Goal: Task Accomplishment & Management: Use online tool/utility

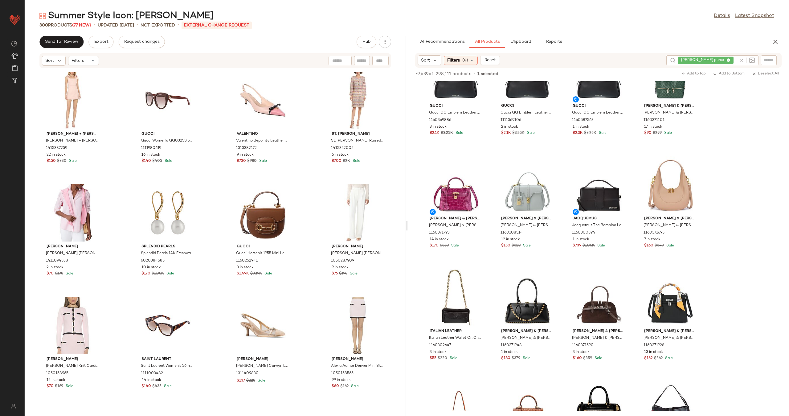
scroll to position [2745, 0]
click at [169, 97] on div "View" at bounding box center [167, 100] width 62 height 57
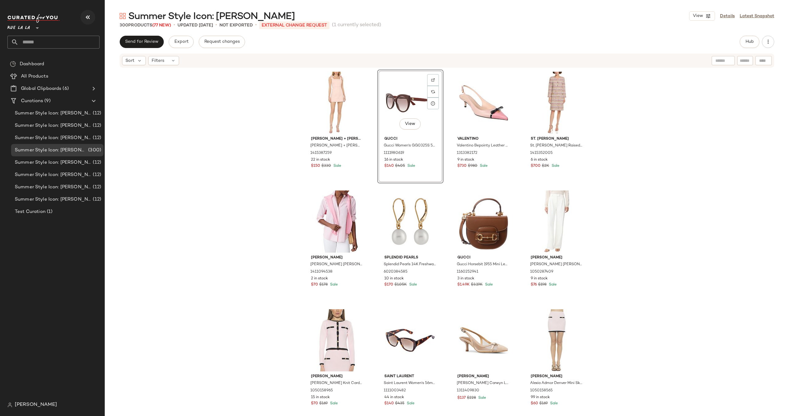
click at [85, 14] on icon "button" at bounding box center [87, 17] width 7 height 7
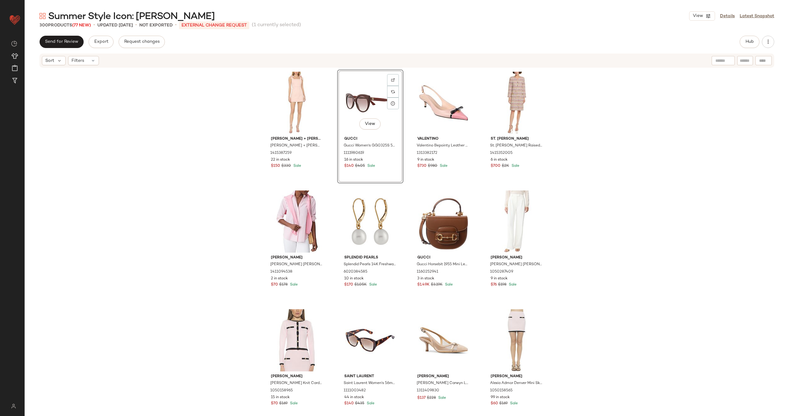
click at [150, 145] on div "alice + olivia alice + olivia Maryann Tie Shoulder Dress 1415387259 22 in stock…" at bounding box center [407, 238] width 764 height 341
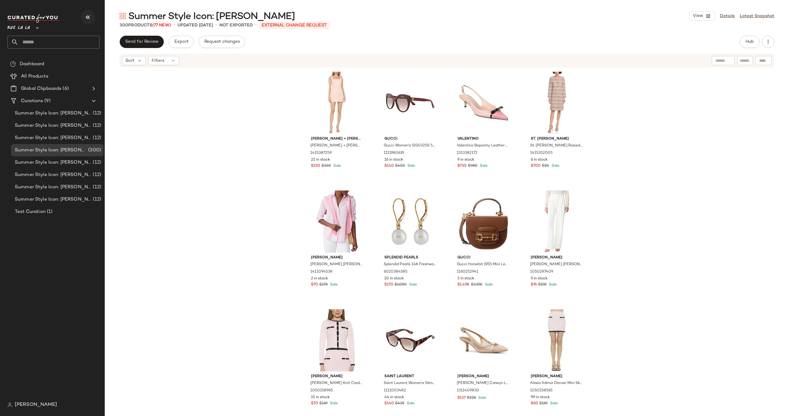
click at [91, 19] on icon "button" at bounding box center [87, 17] width 7 height 7
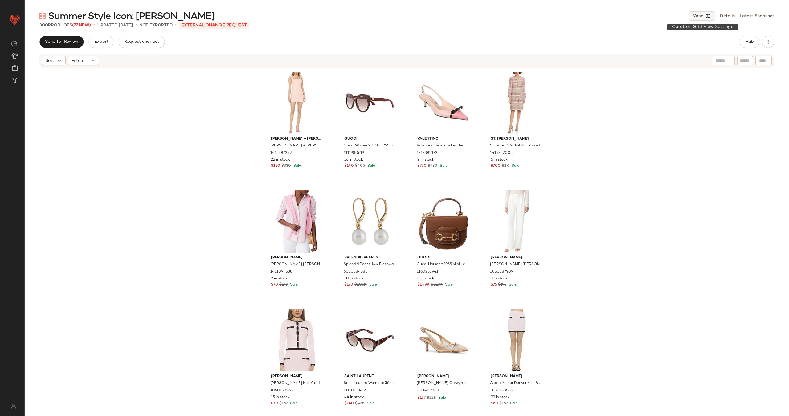
click at [700, 17] on span "View" at bounding box center [697, 16] width 10 height 5
click at [672, 40] on label "Desktop (4 Grid)" at bounding box center [668, 40] width 39 height 12
click at [683, 53] on label "Mobile (2 Grid)" at bounding box center [666, 53] width 35 height 12
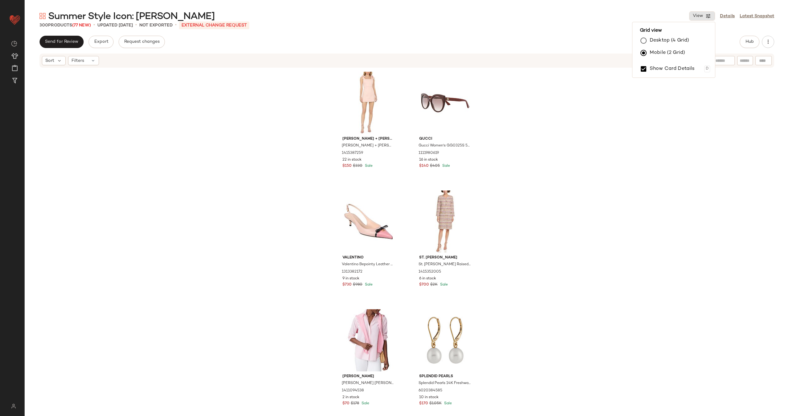
click at [661, 40] on label "Desktop (4 Grid)" at bounding box center [668, 40] width 39 height 12
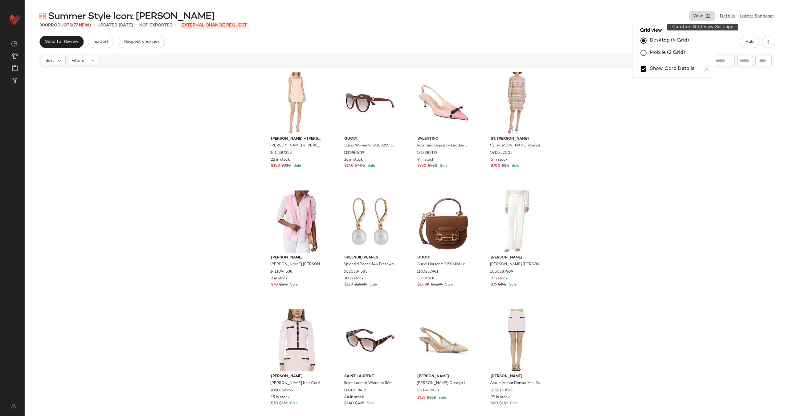
click at [708, 15] on icon "button" at bounding box center [708, 16] width 6 height 6
click at [699, 16] on span "View" at bounding box center [697, 16] width 10 height 5
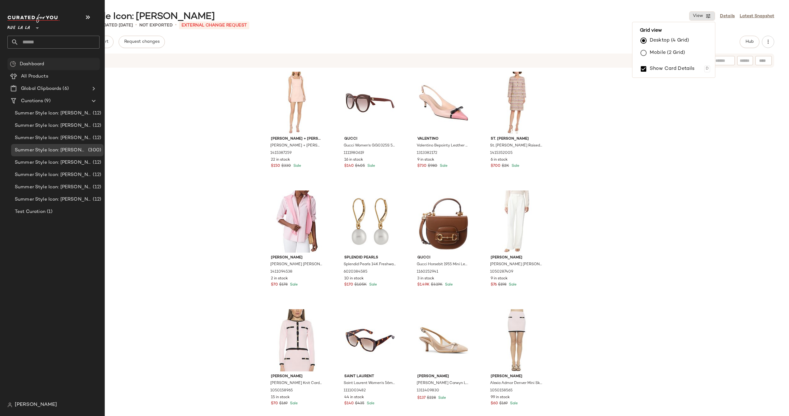
click at [46, 62] on div "Dashboard" at bounding box center [57, 64] width 79 height 7
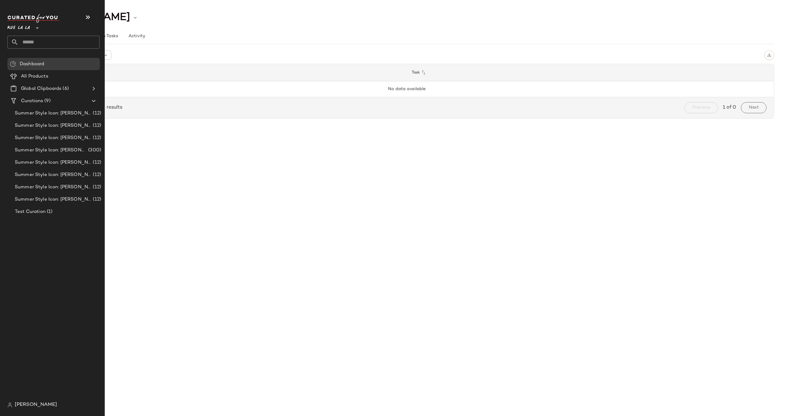
click at [33, 26] on div at bounding box center [36, 24] width 9 height 15
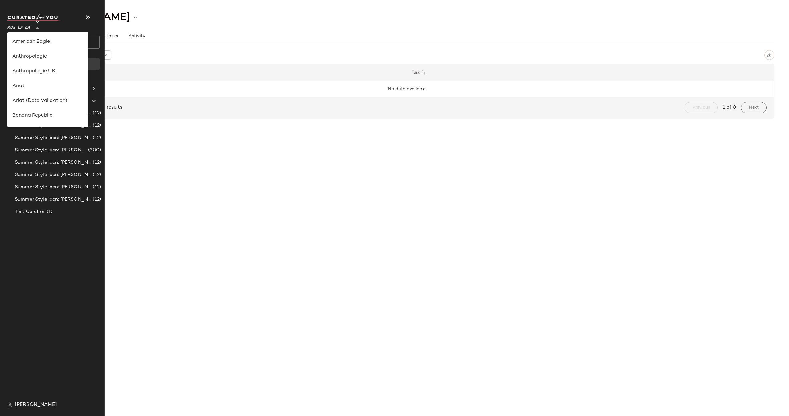
scroll to position [340, 0]
click at [99, 28] on div "Rue La La **" at bounding box center [53, 24] width 92 height 15
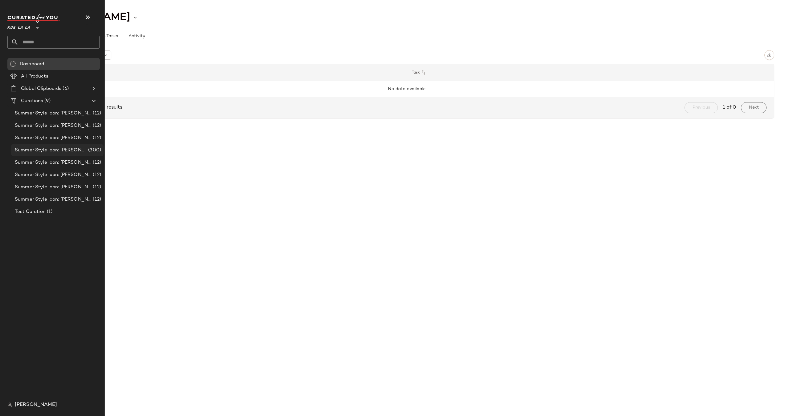
click at [50, 150] on span "Summer Style Icon: [PERSON_NAME]" at bounding box center [51, 150] width 72 height 7
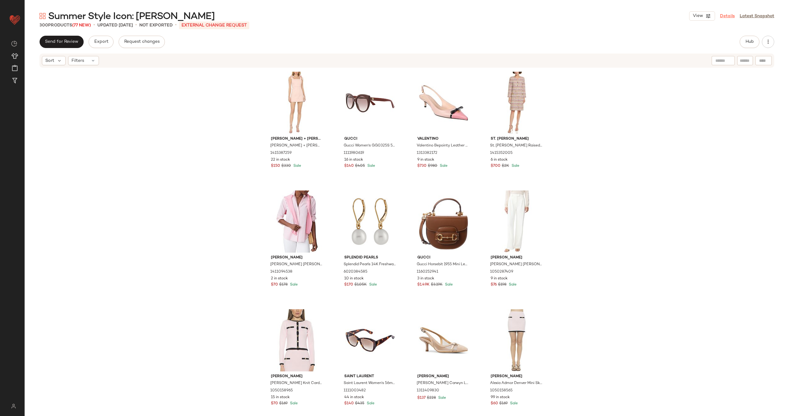
click at [727, 18] on link "Details" at bounding box center [727, 16] width 15 height 6
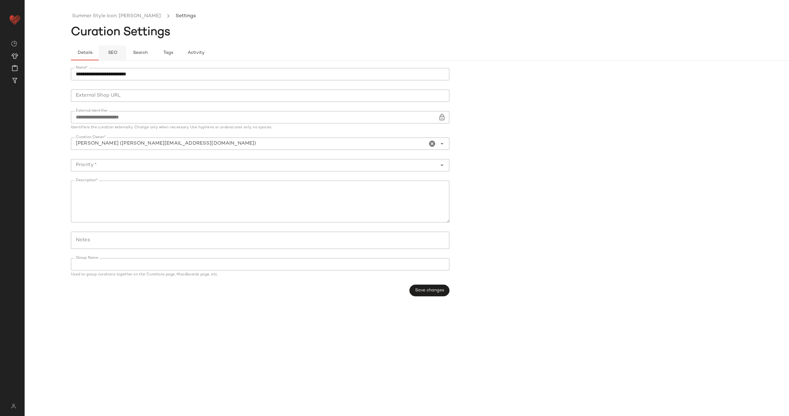
click at [113, 53] on span "SEO" at bounding box center [113, 53] width 10 height 5
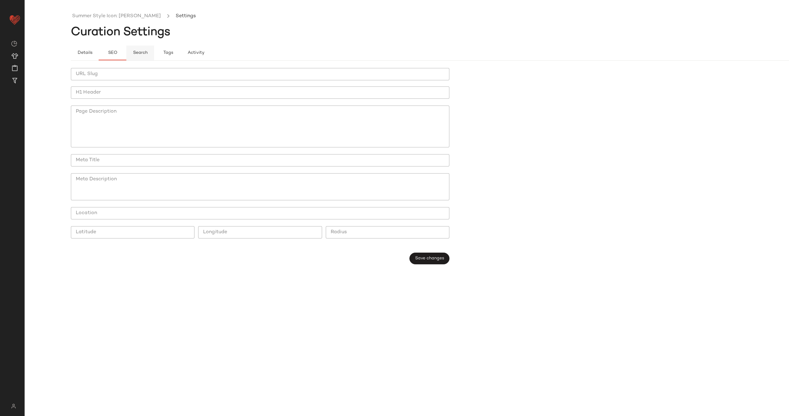
click at [144, 54] on span "Search" at bounding box center [140, 53] width 15 height 5
click at [168, 54] on span "Tags" at bounding box center [168, 53] width 10 height 5
click at [194, 54] on span "Activity" at bounding box center [195, 53] width 17 height 5
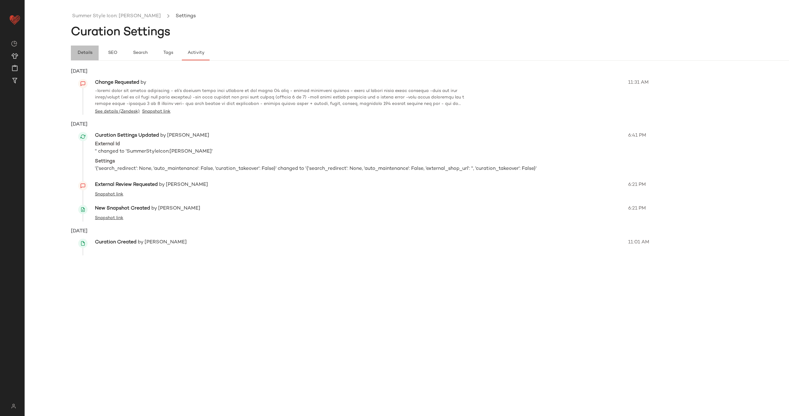
click at [91, 53] on span "Details" at bounding box center [84, 53] width 15 height 5
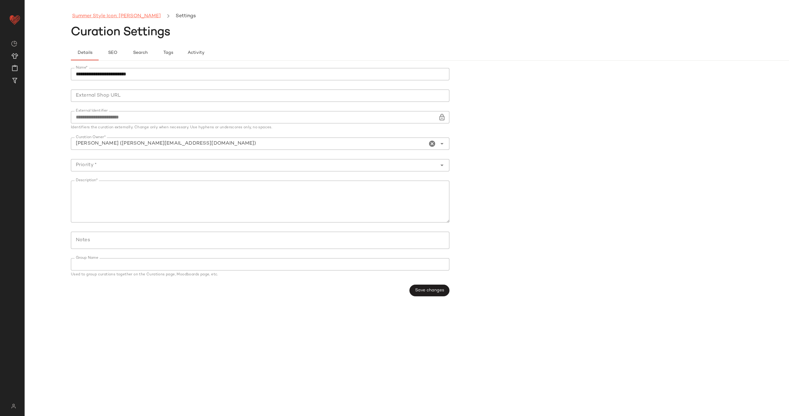
click at [97, 18] on link "Summer Style Icon: [PERSON_NAME]" at bounding box center [116, 16] width 89 height 8
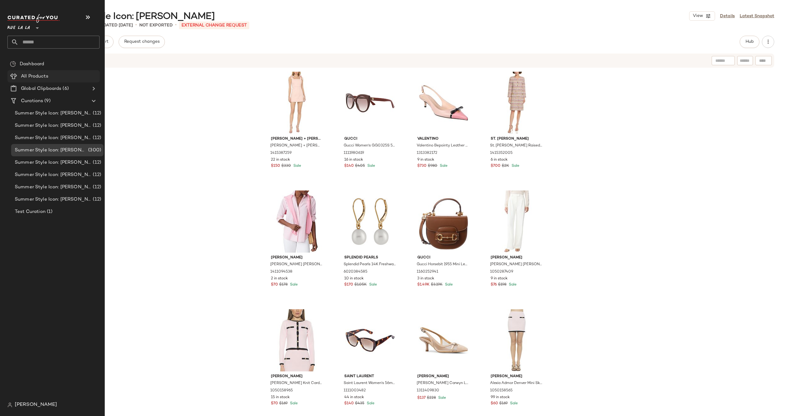
click at [68, 77] on div "All Products" at bounding box center [58, 76] width 78 height 7
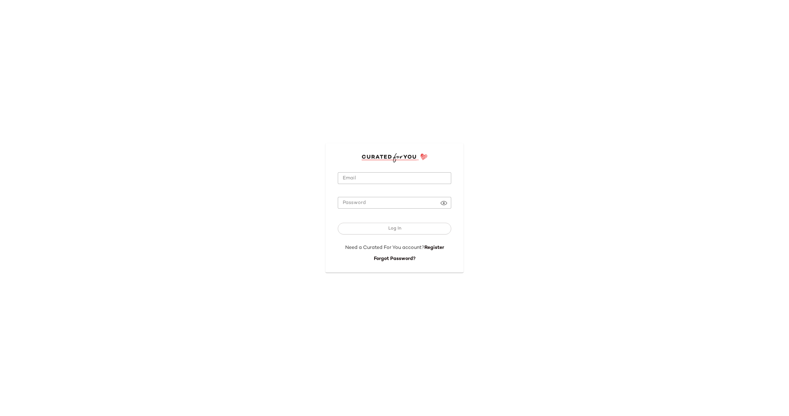
click at [379, 185] on div at bounding box center [394, 187] width 113 height 7
click at [381, 181] on input "Email" at bounding box center [394, 178] width 113 height 12
type input "**********"
click at [394, 231] on span "Log In" at bounding box center [393, 228] width 13 height 5
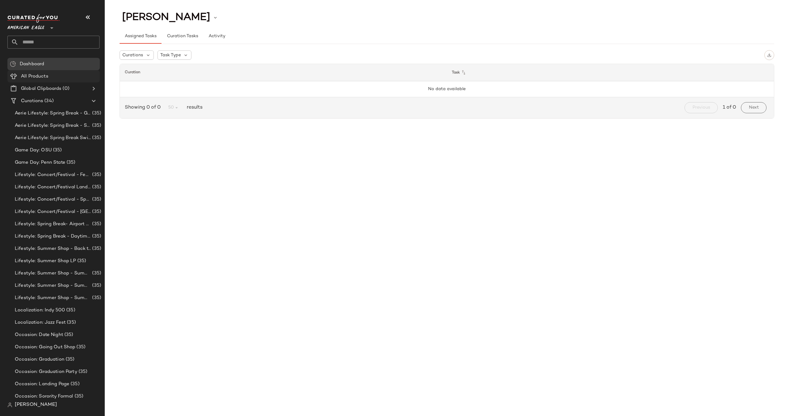
click at [43, 75] on span "All Products" at bounding box center [34, 76] width 27 height 7
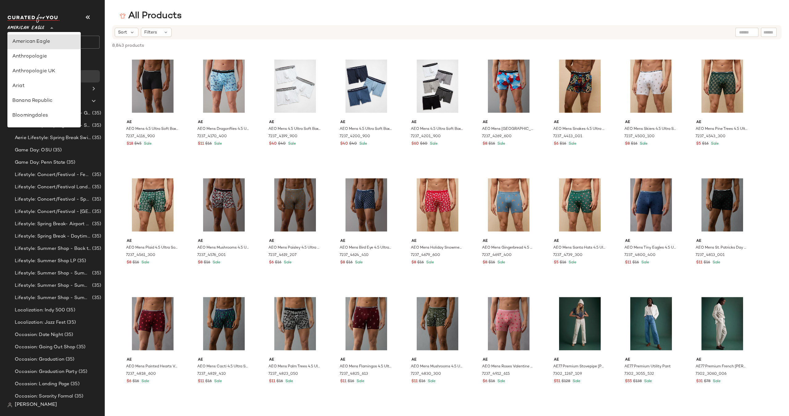
click at [41, 25] on span "American Eagle" at bounding box center [25, 26] width 37 height 11
click at [36, 71] on div "Gilt" at bounding box center [43, 74] width 63 height 7
type input "**"
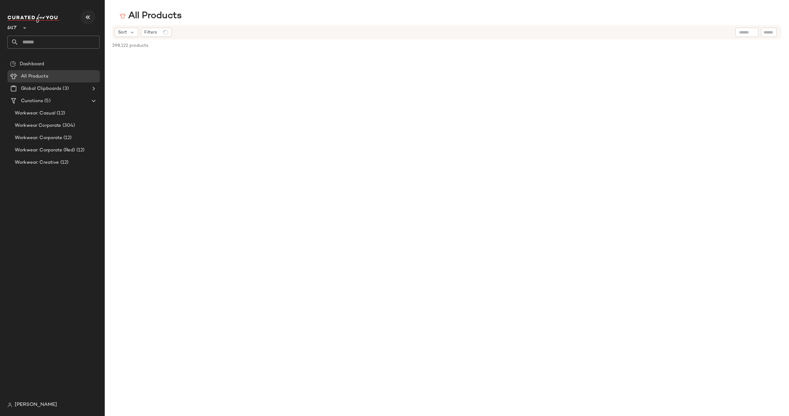
click at [91, 21] on icon "button" at bounding box center [87, 17] width 7 height 7
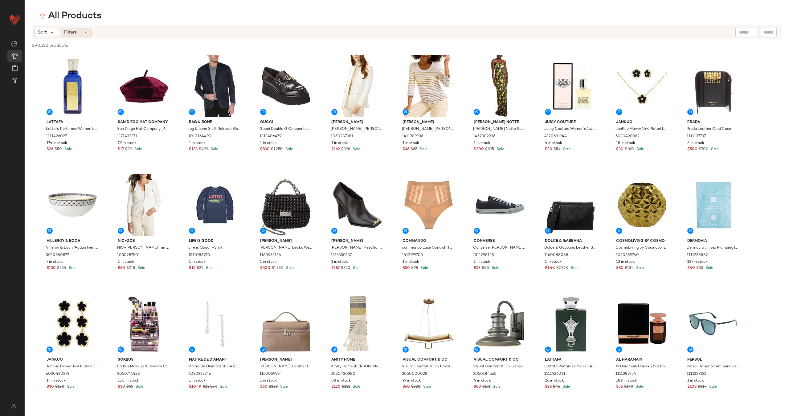
click at [79, 30] on div "Filters" at bounding box center [76, 32] width 31 height 9
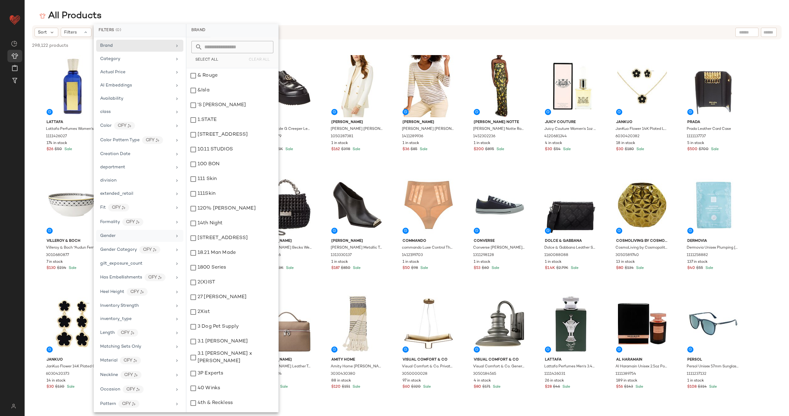
click at [158, 240] on div "Gender" at bounding box center [139, 236] width 87 height 12
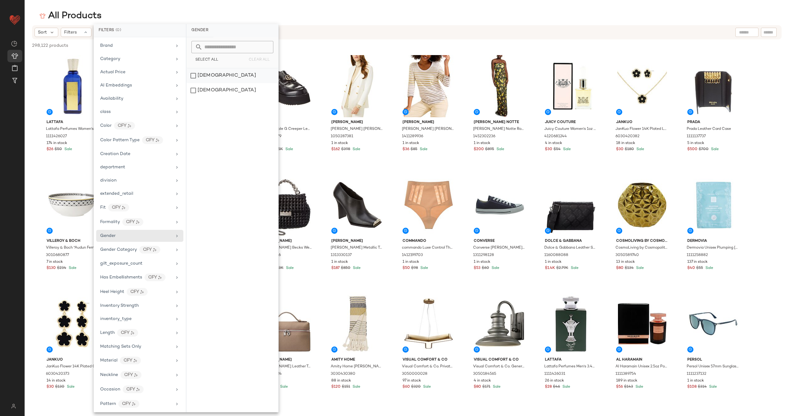
click at [239, 76] on div "[DEMOGRAPHIC_DATA]" at bounding box center [232, 75] width 92 height 15
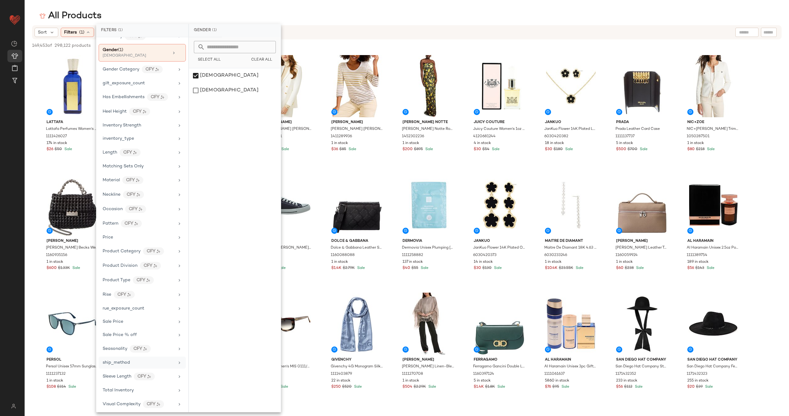
scroll to position [188, 0]
click at [155, 138] on div "inventory_type" at bounding box center [139, 136] width 72 height 6
click at [226, 88] on div "New" at bounding box center [235, 90] width 92 height 15
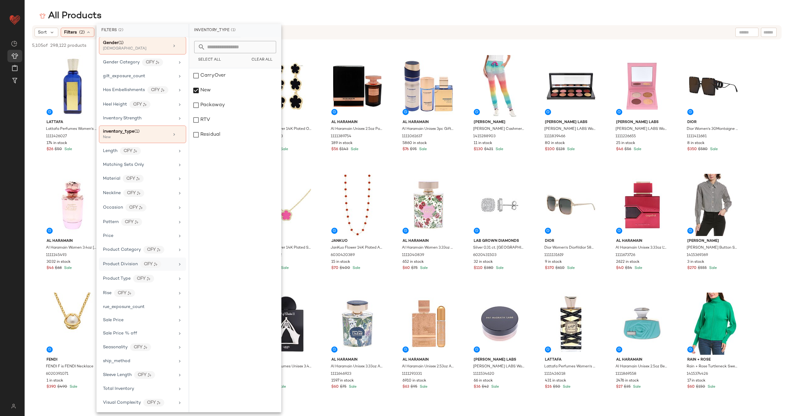
scroll to position [194, 0]
click at [149, 386] on div "Total Inventory" at bounding box center [139, 388] width 72 height 6
click at [256, 60] on button "At least 1" at bounding box center [235, 57] width 82 height 9
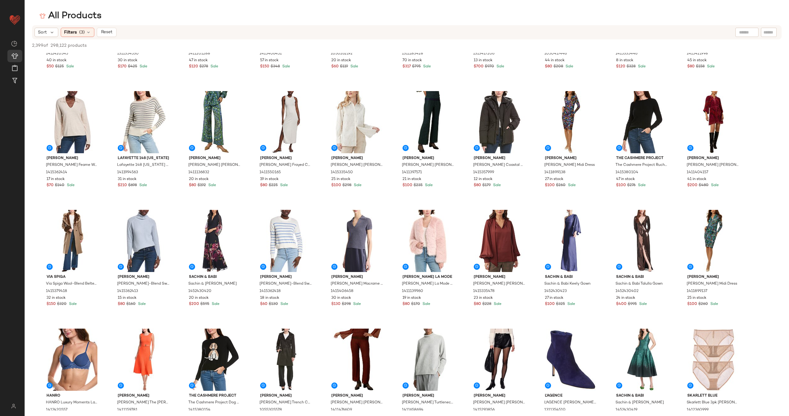
scroll to position [2967, 0]
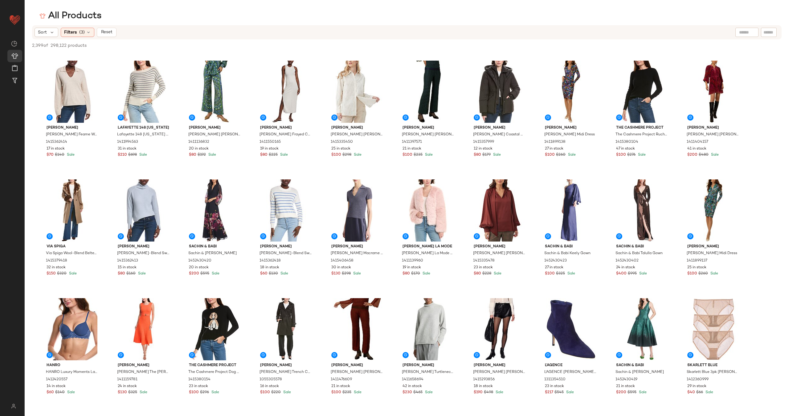
click at [744, 30] on input "text" at bounding box center [747, 32] width 16 height 6
type input "******"
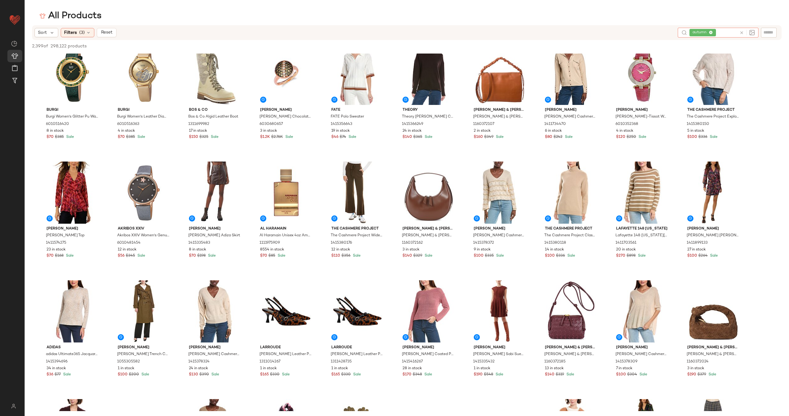
scroll to position [767, 0]
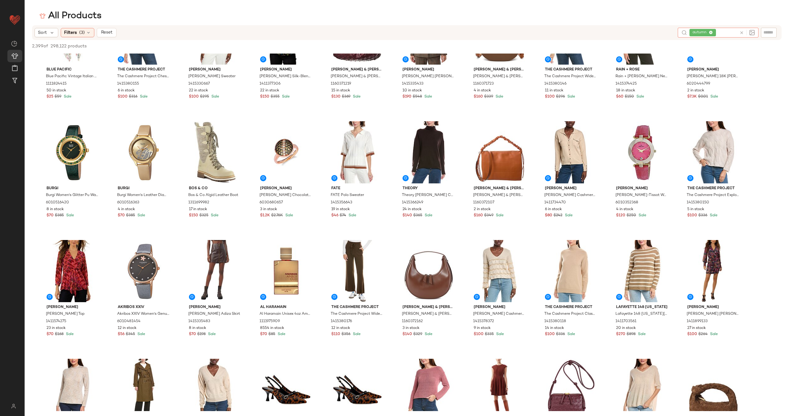
click at [739, 32] on icon at bounding box center [741, 32] width 5 height 5
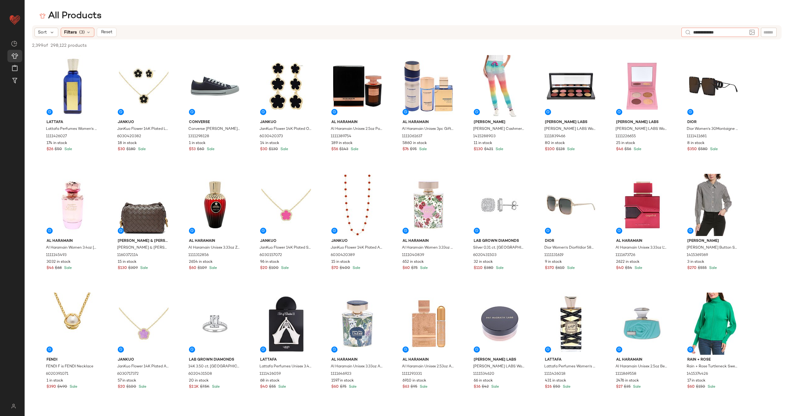
type input "**********"
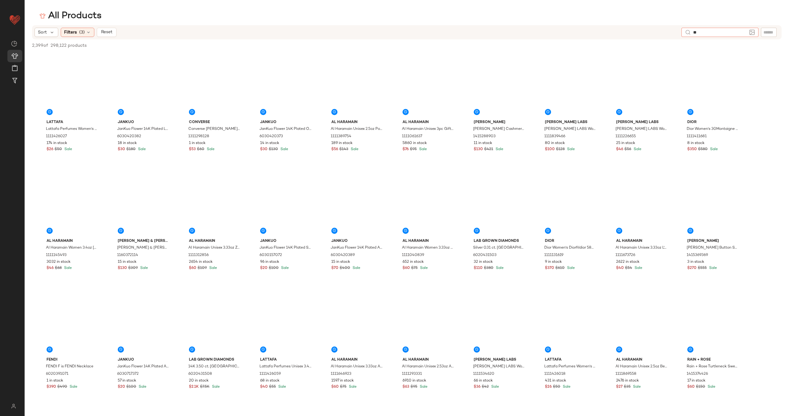
type input "*"
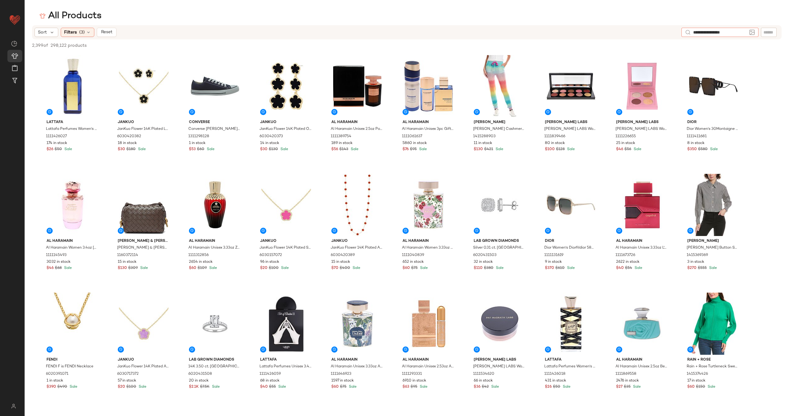
type input "**********"
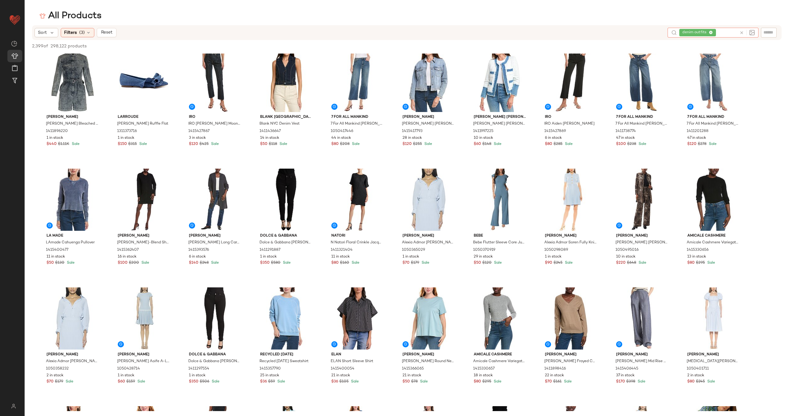
scroll to position [0, 0]
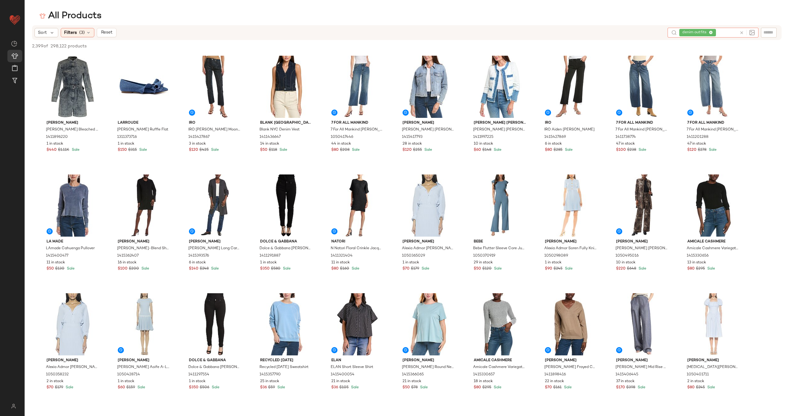
click at [743, 33] on icon at bounding box center [741, 32] width 5 height 5
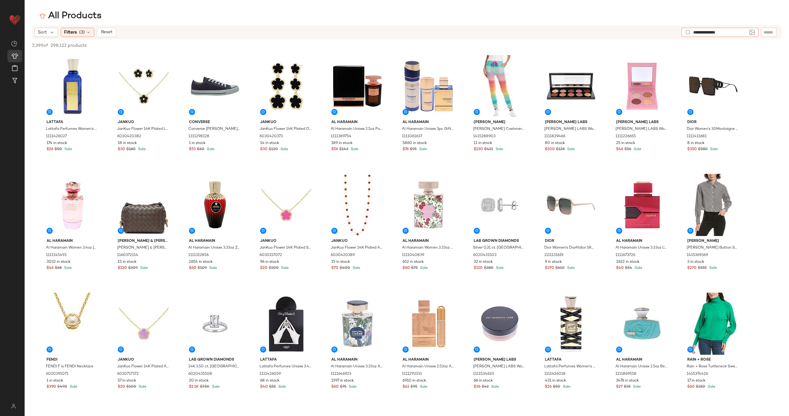
type input "**********"
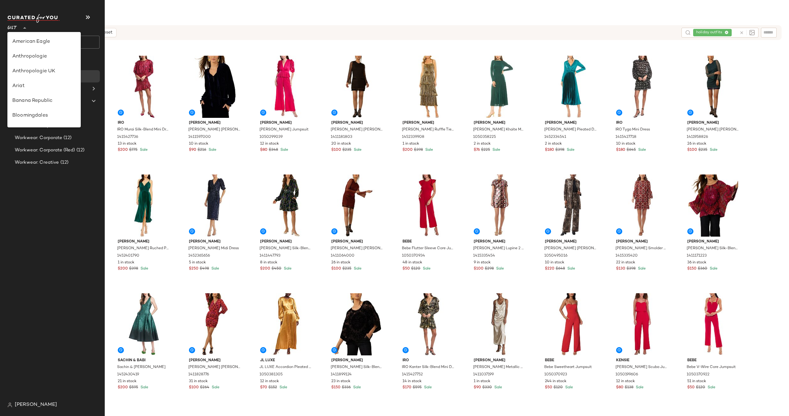
click at [23, 29] on icon at bounding box center [24, 27] width 7 height 7
click at [50, 68] on div "Rue La La" at bounding box center [43, 69] width 63 height 7
type input "**"
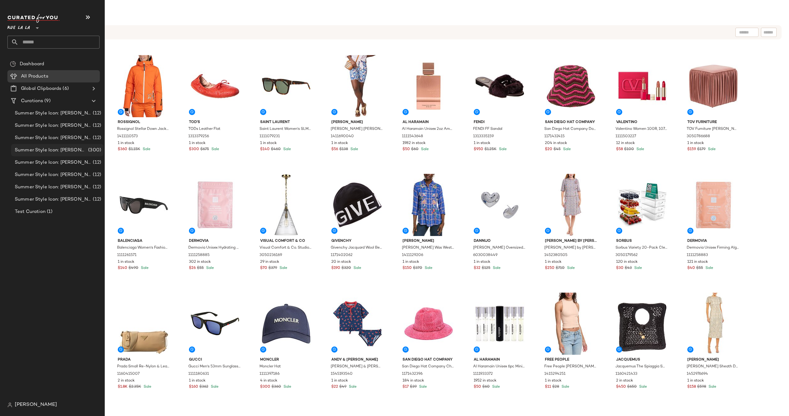
click at [64, 148] on span "Summer Style Icon: [PERSON_NAME]" at bounding box center [51, 150] width 72 height 7
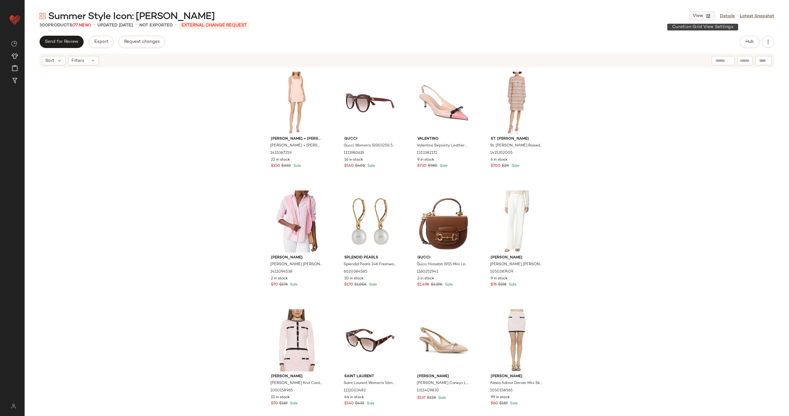
click at [704, 17] on button "View" at bounding box center [702, 15] width 26 height 9
click at [669, 48] on label "Mobile (2 Grid)" at bounding box center [666, 53] width 35 height 12
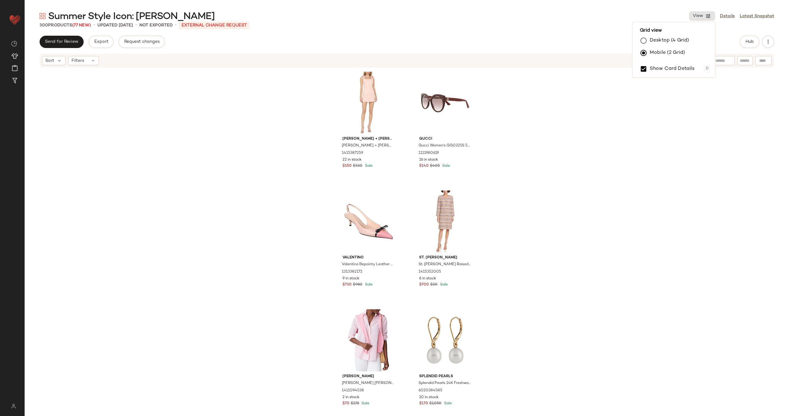
click at [574, 126] on div "alice + olivia alice + olivia Maryann Tie Shoulder Dress 1415387259 22 in stock…" at bounding box center [407, 238] width 764 height 341
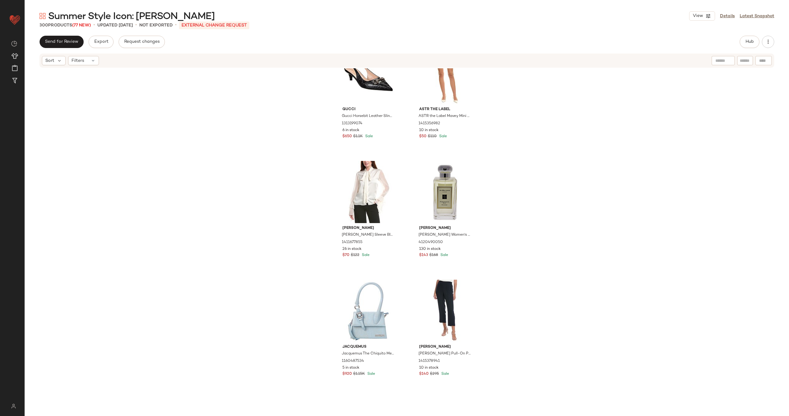
scroll to position [4725, 0]
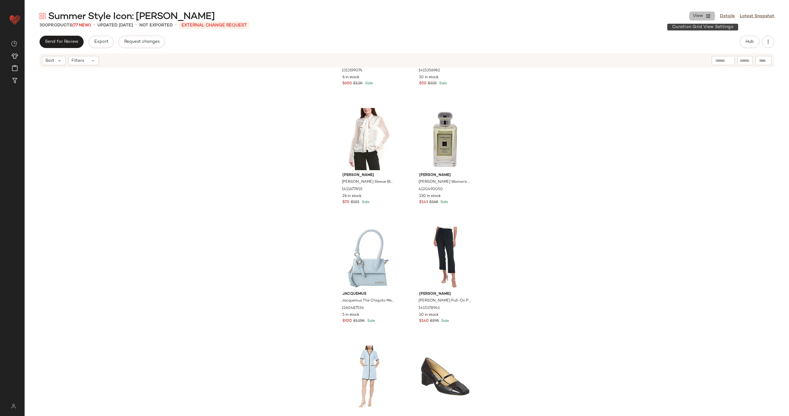
click at [700, 15] on span "View" at bounding box center [697, 16] width 10 height 5
click at [665, 40] on label "Desktop (4 Grid)" at bounding box center [668, 40] width 39 height 12
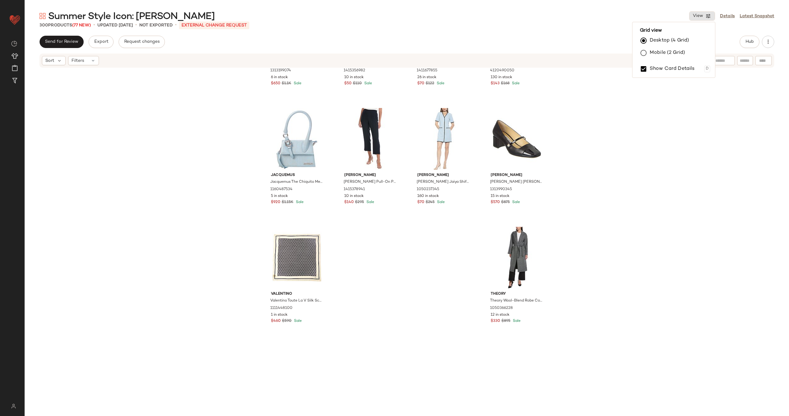
scroll to position [2259, 0]
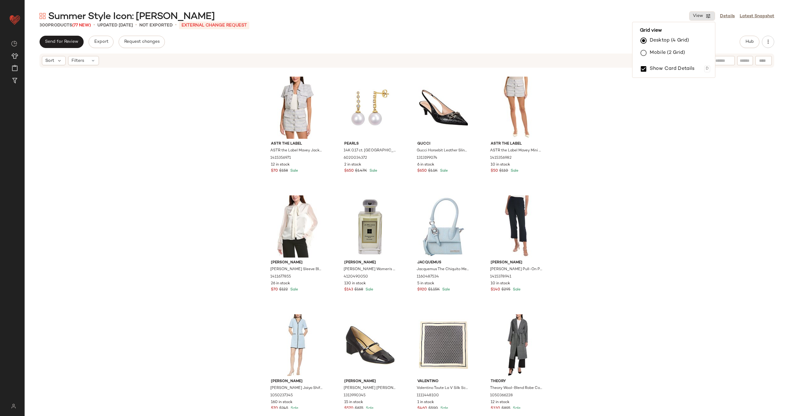
click at [197, 230] on div "ASTR the Label ASTR the Label Mavey Jacket 1415356971 12 in stock $70 $158 Sale…" at bounding box center [407, 238] width 764 height 341
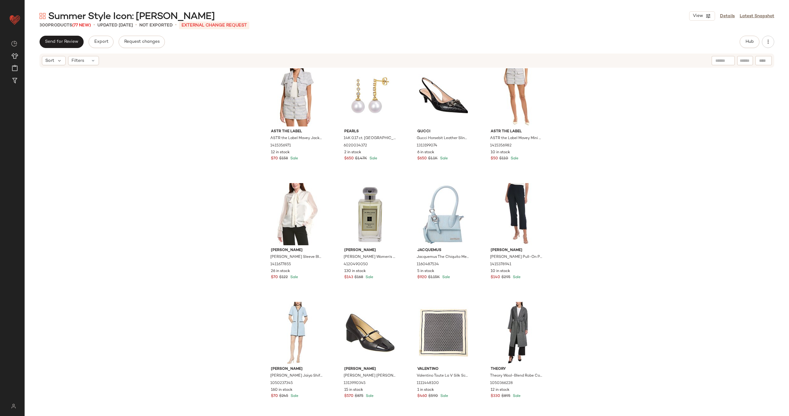
scroll to position [2330, 0]
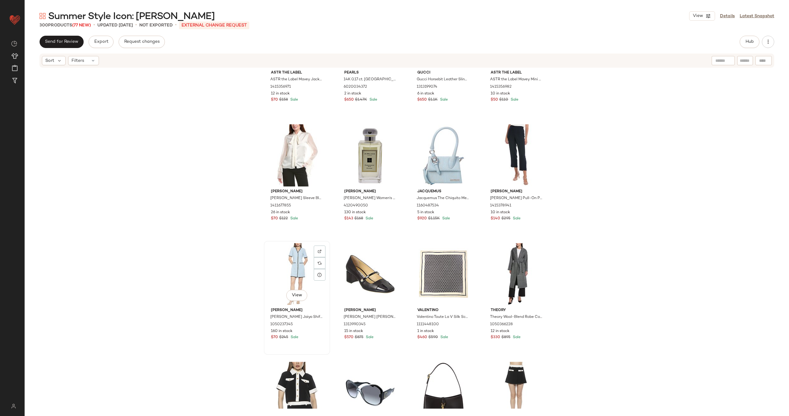
click at [277, 270] on div "View" at bounding box center [297, 274] width 62 height 62
click at [504, 270] on div "View" at bounding box center [516, 274] width 62 height 62
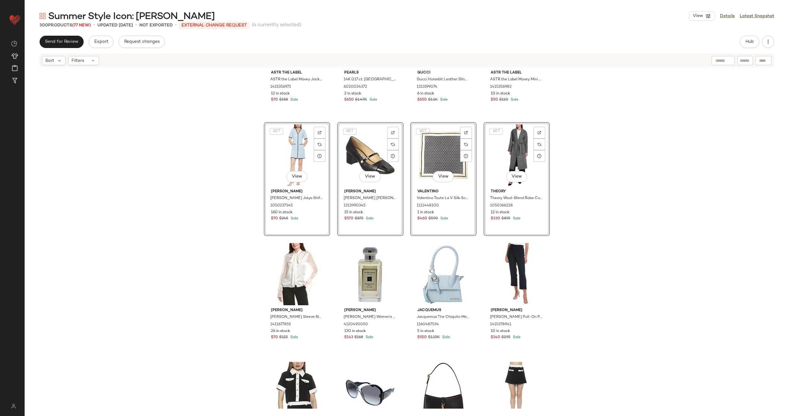
click at [583, 202] on div "ASTR the Label ASTR the Label Mavey Jacket 1415356971 12 in stock $70 $158 Sale…" at bounding box center [407, 238] width 764 height 341
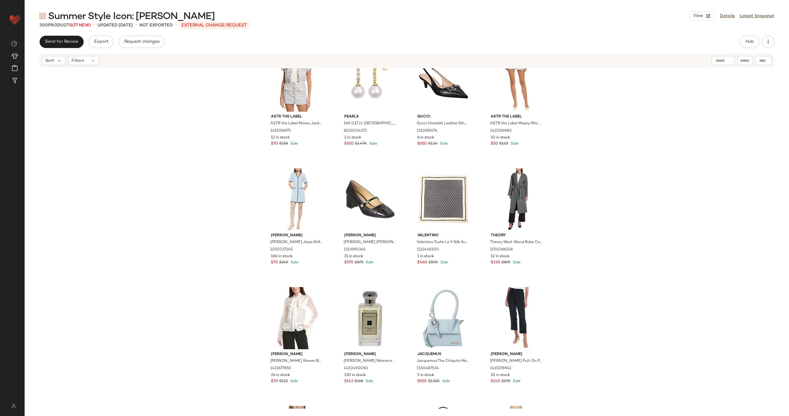
scroll to position [2313, 0]
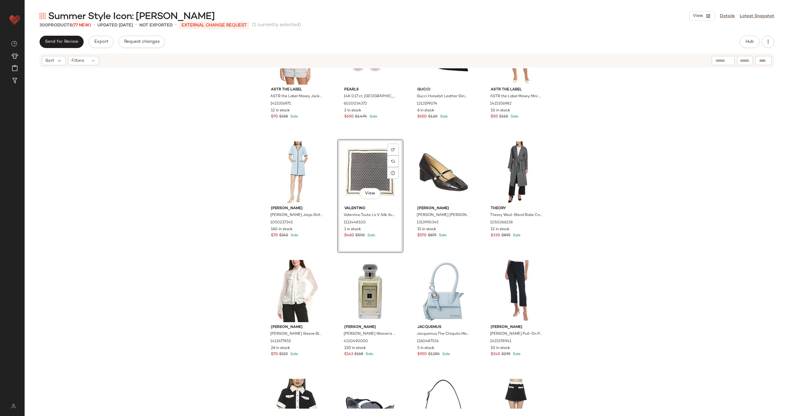
click at [597, 211] on div "ASTR the Label ASTR the Label Mavey Jacket 1415356971 12 in stock $70 $158 Sale…" at bounding box center [407, 238] width 764 height 341
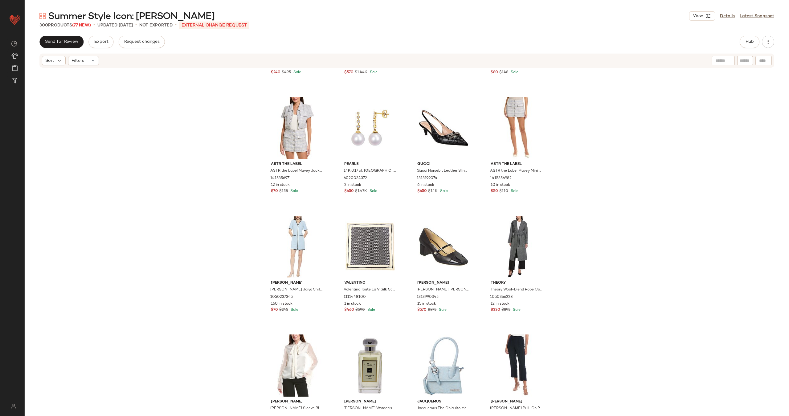
scroll to position [2335, 0]
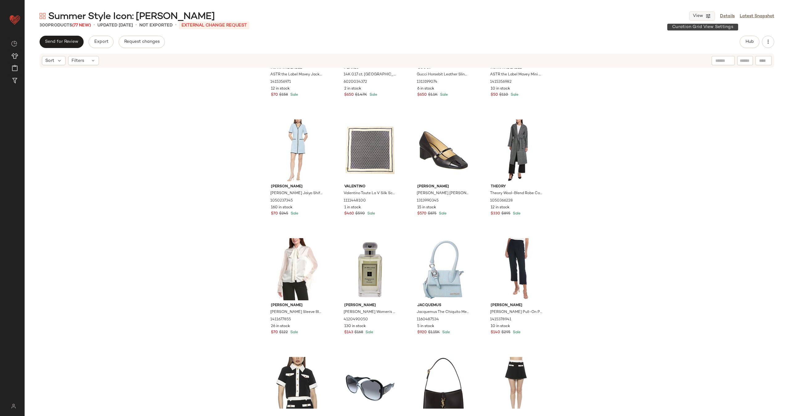
click at [691, 17] on button "View" at bounding box center [702, 15] width 26 height 9
click at [667, 52] on label "Mobile (2 Grid)" at bounding box center [666, 53] width 35 height 12
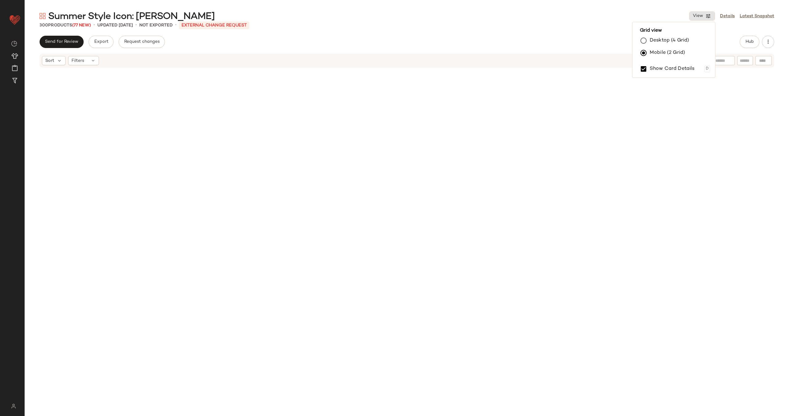
scroll to position [2259, 0]
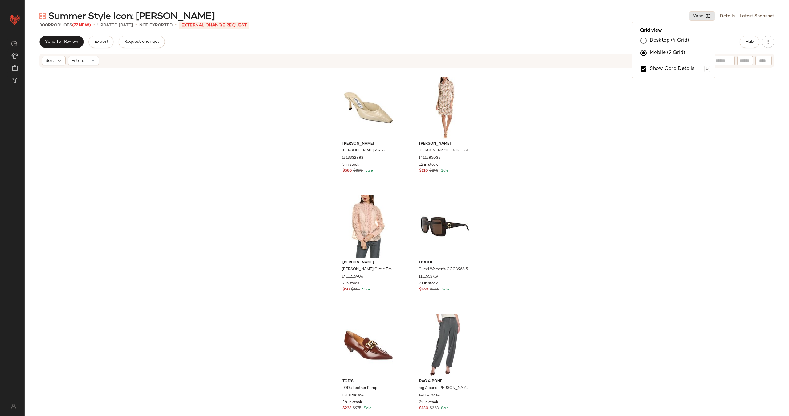
click at [286, 197] on div "Jimmy Choo Jimmy Choo Vivi 65 Leather Mule 1313332882 3 in stock $580 $850 Sale…" at bounding box center [407, 238] width 764 height 341
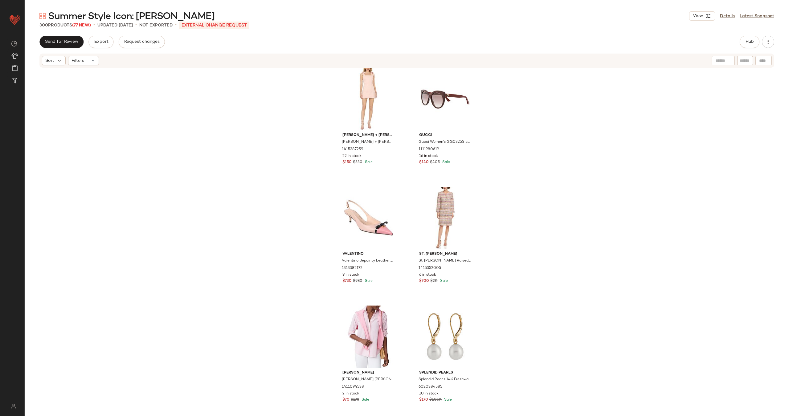
scroll to position [0, 0]
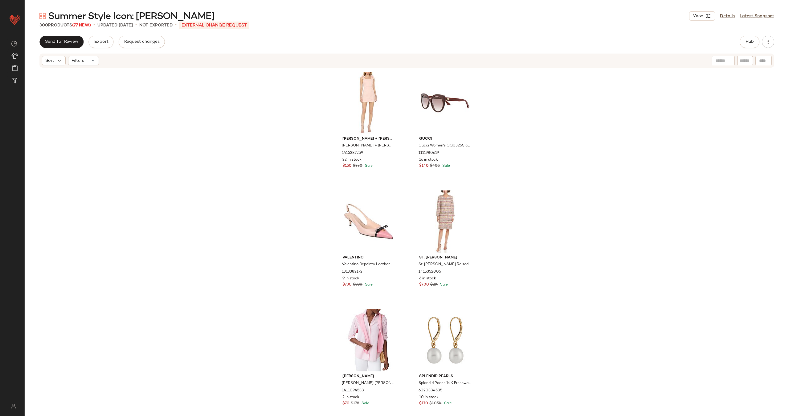
click at [720, 64] on div at bounding box center [723, 60] width 16 height 9
type input "*******"
